Goal: Information Seeking & Learning: Learn about a topic

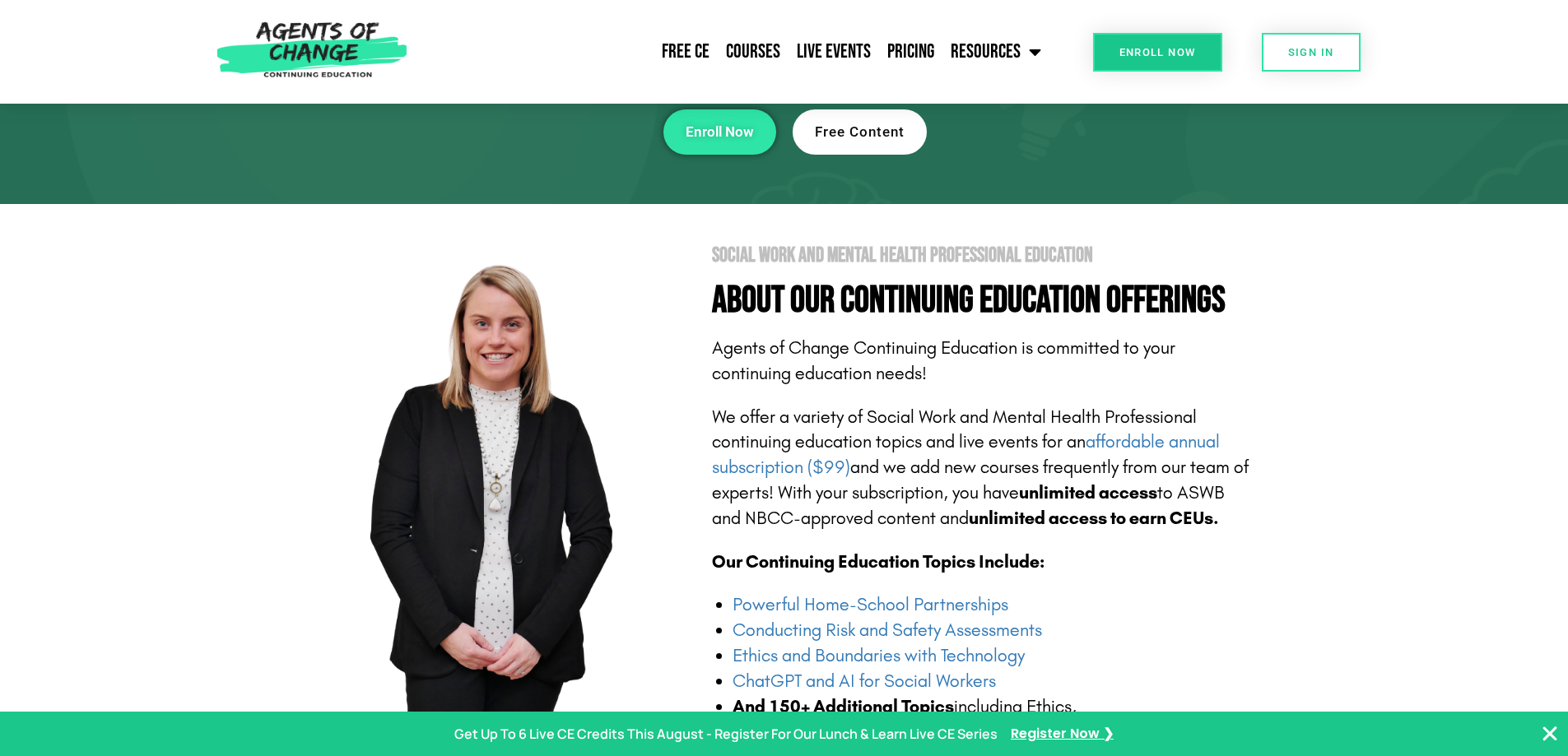
scroll to position [263, 0]
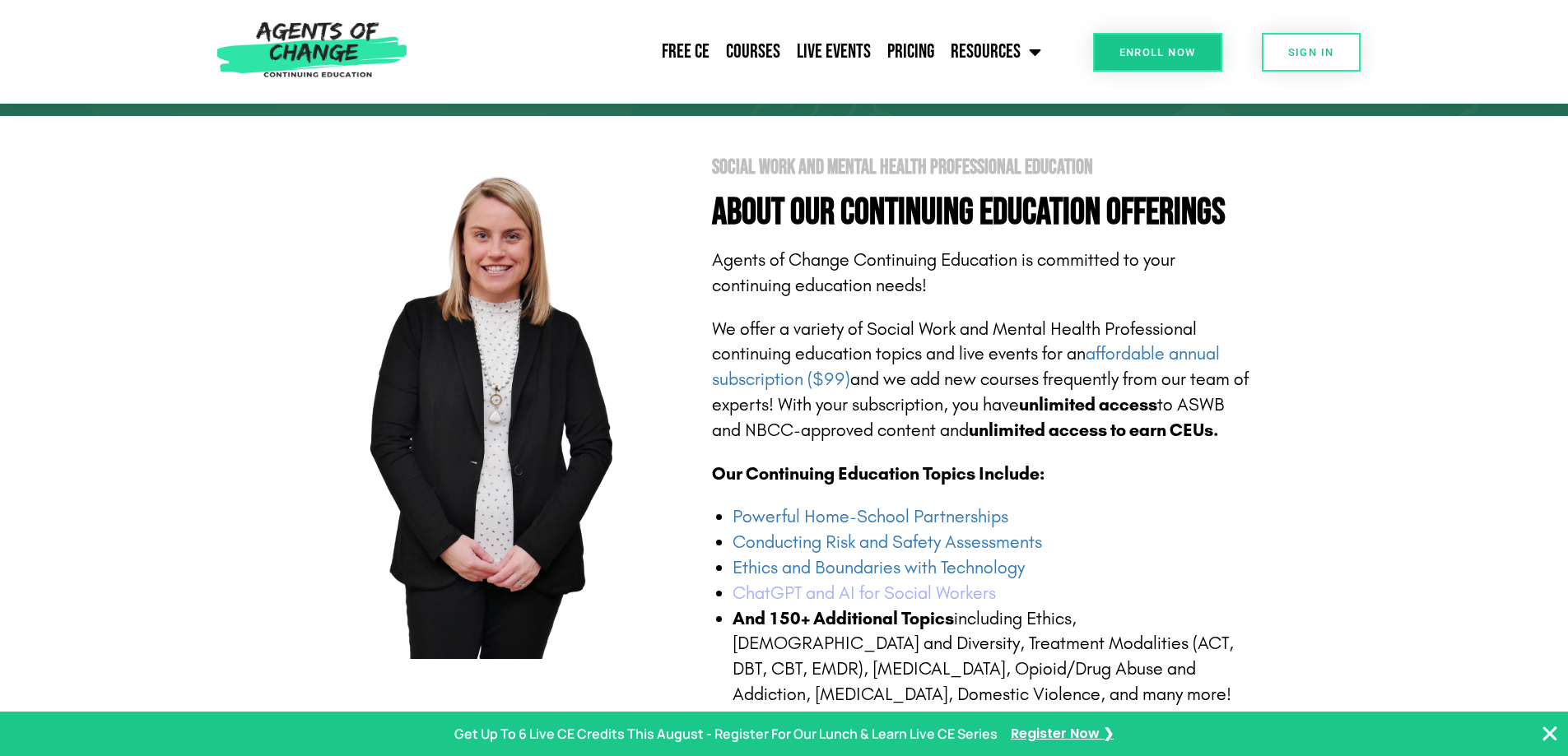
click at [780, 589] on link "ChatGPT and AI for Social Workers" at bounding box center [864, 593] width 263 height 22
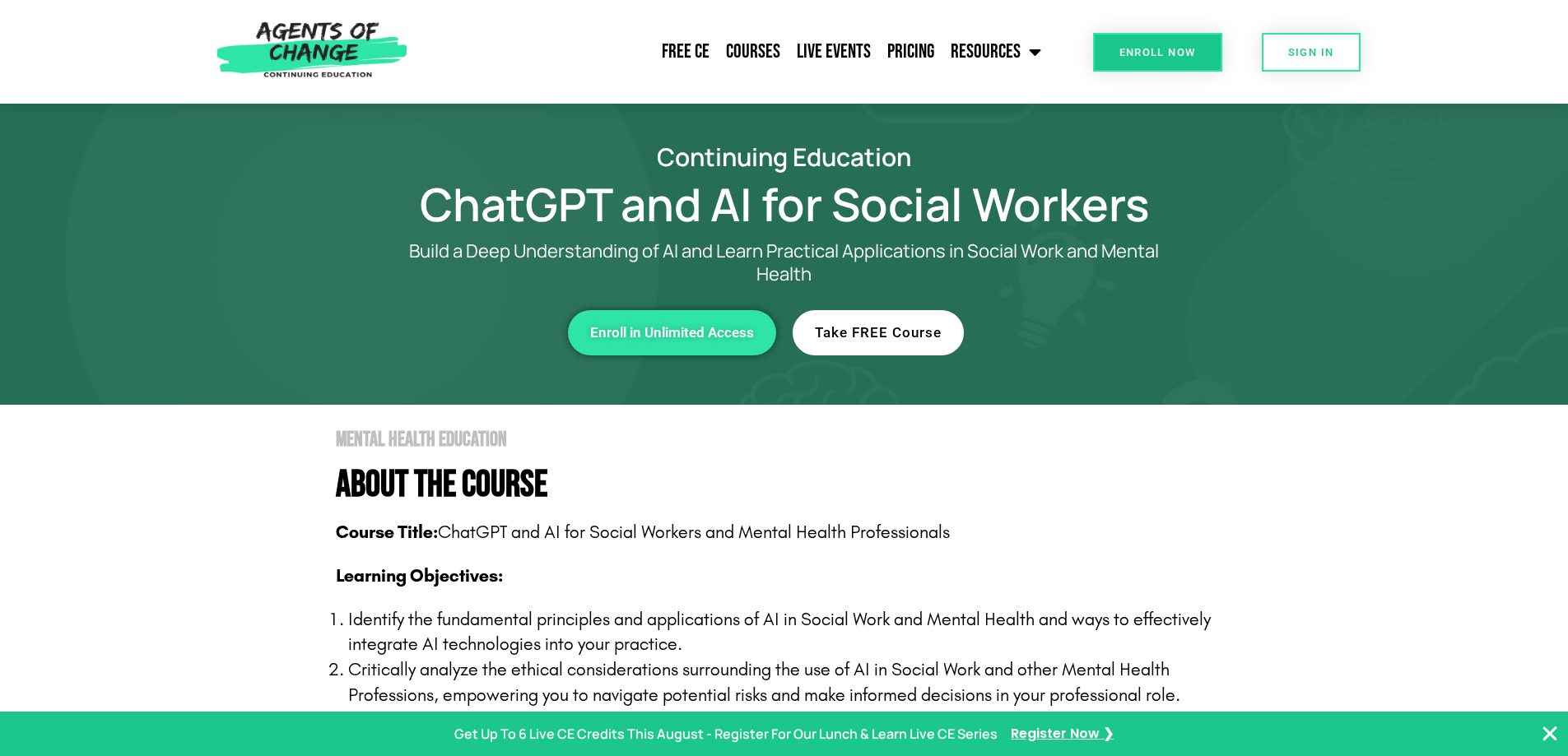
click at [838, 342] on link "Take FREE Course" at bounding box center [878, 332] width 171 height 45
